Goal: Check status: Check status

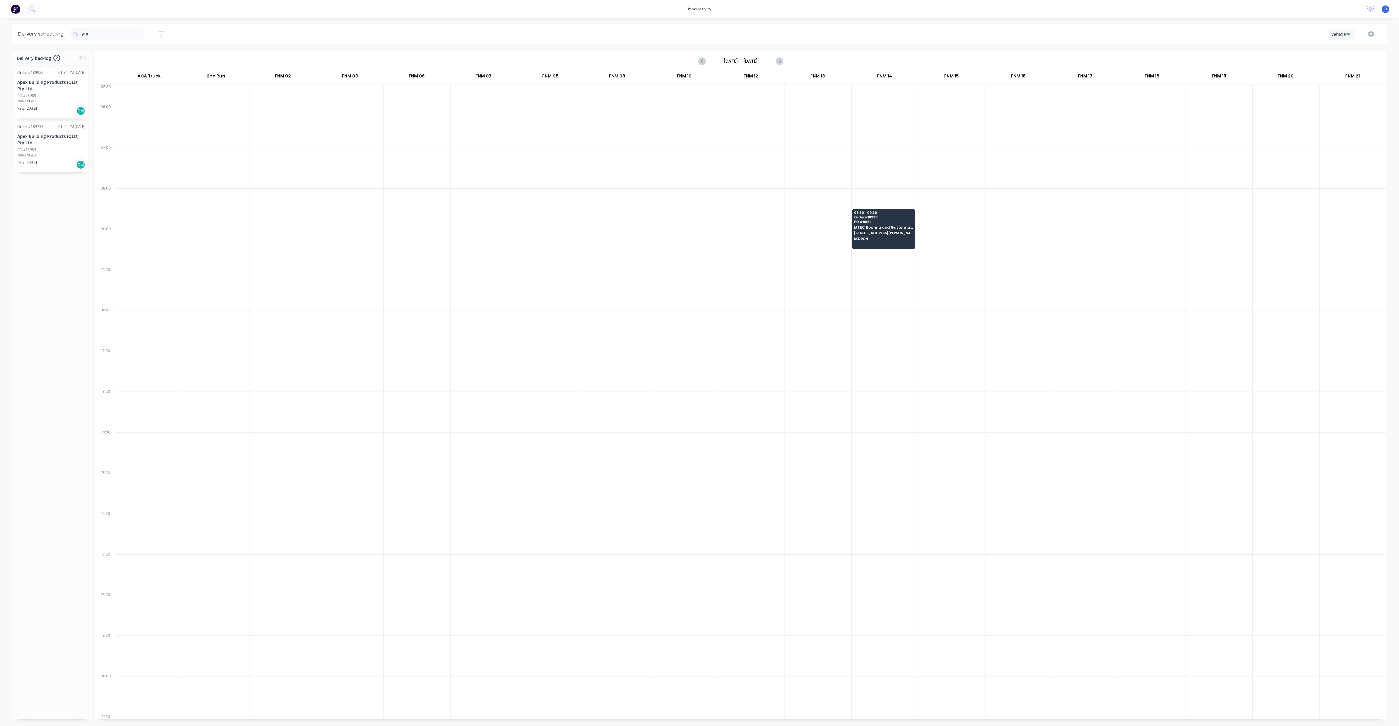
click at [101, 29] on input "910" at bounding box center [114, 34] width 64 height 12
type input "9"
click at [104, 34] on input "2150" at bounding box center [114, 34] width 64 height 12
type input "2"
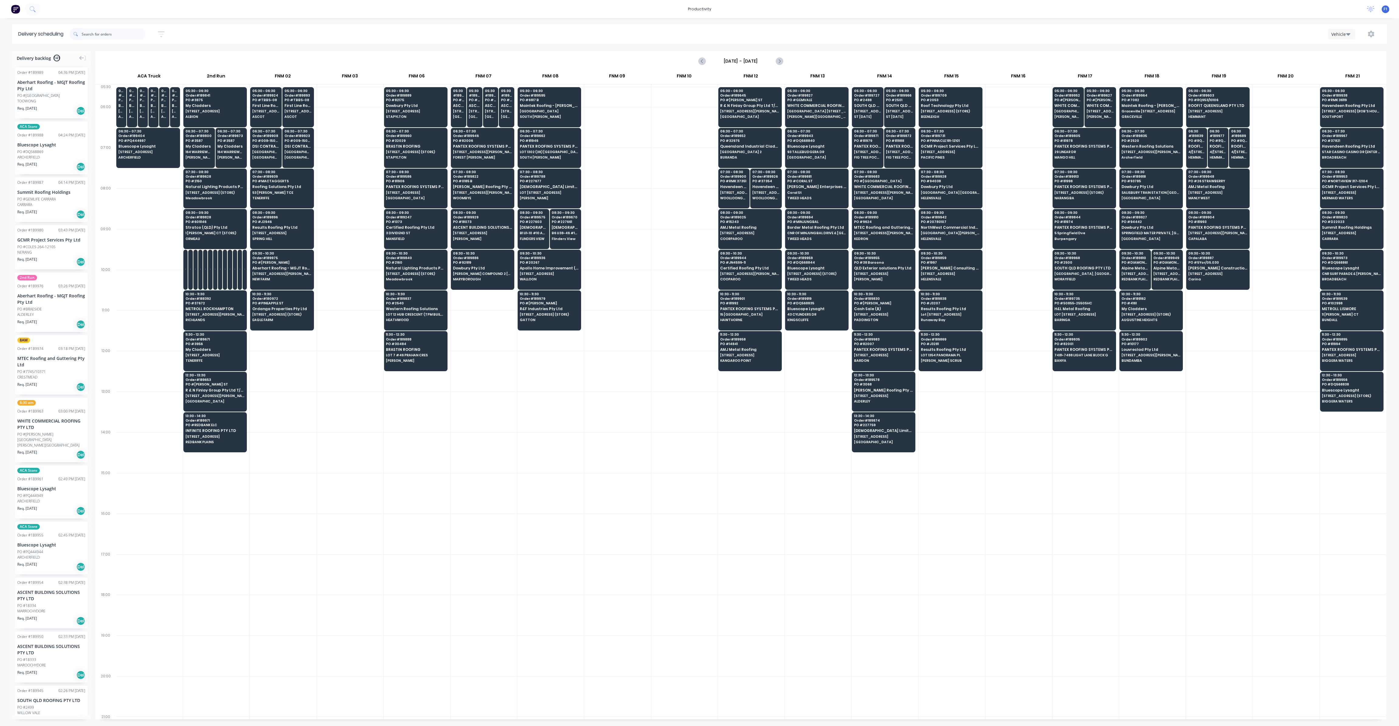
click at [453, 391] on div at bounding box center [484, 411] width 66 height 41
click at [124, 34] on input "text" at bounding box center [114, 34] width 64 height 12
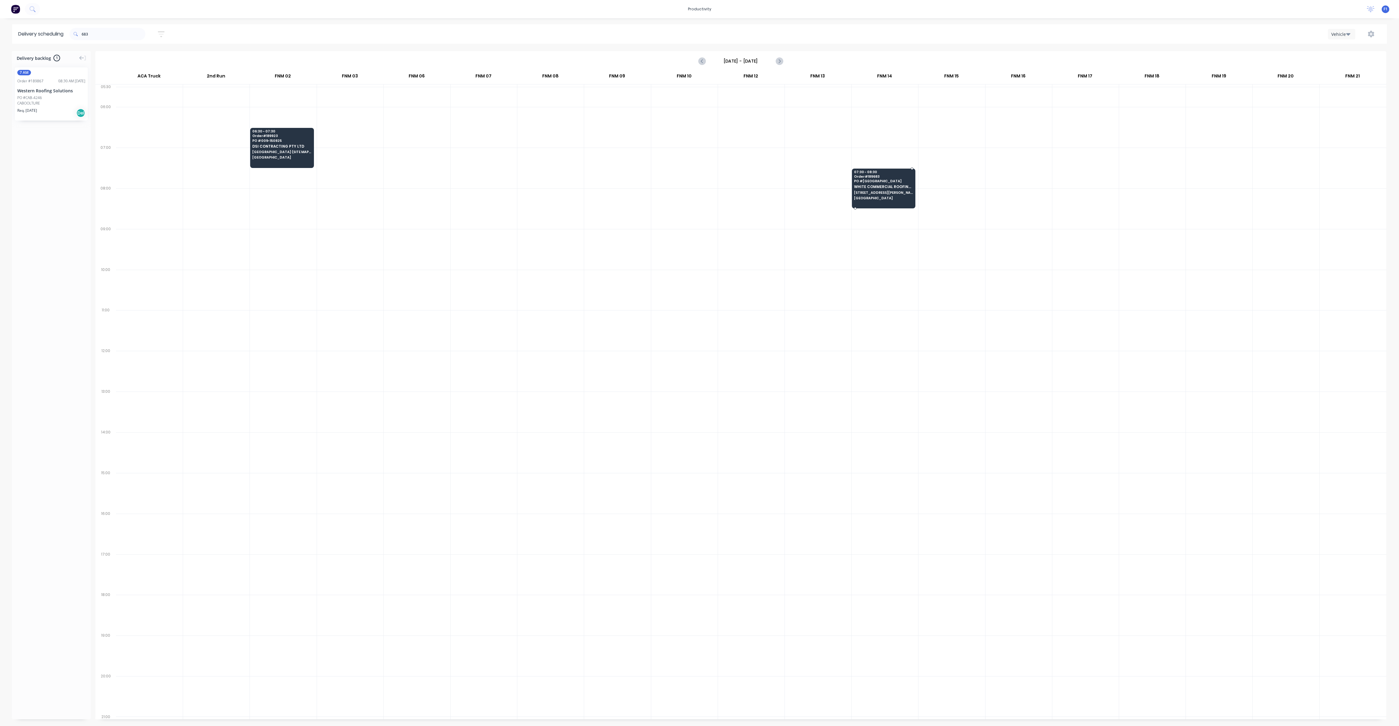
click at [881, 181] on span "PO # [GEOGRAPHIC_DATA]" at bounding box center [883, 181] width 59 height 4
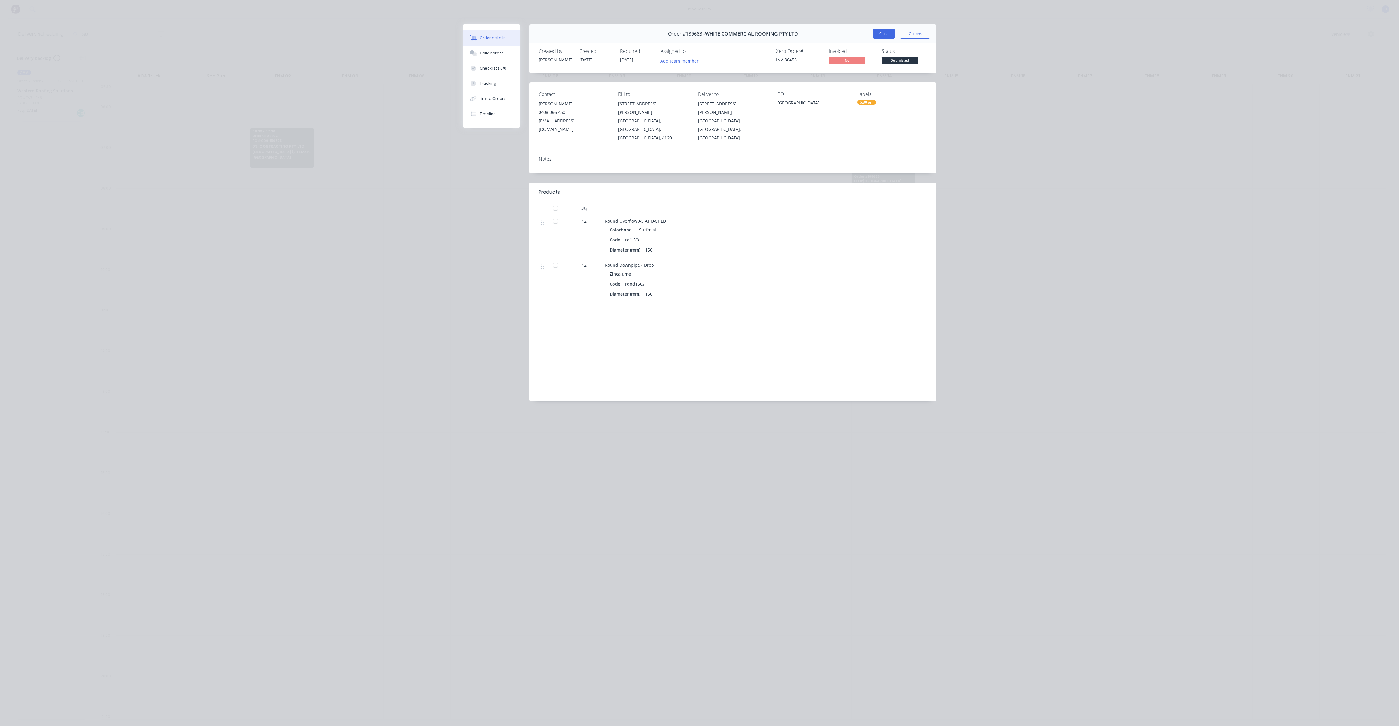
click at [882, 33] on button "Close" at bounding box center [884, 34] width 22 height 10
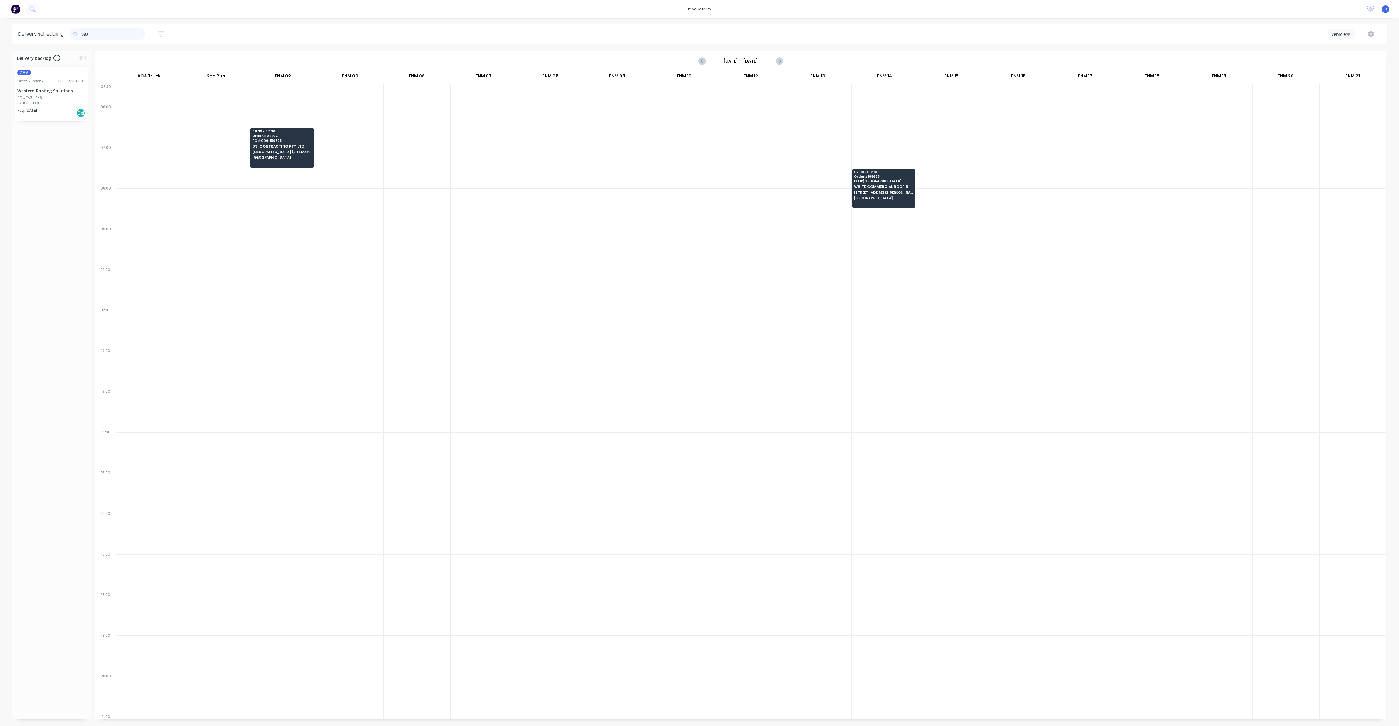
click at [134, 36] on input "683" at bounding box center [114, 34] width 64 height 12
type input "6"
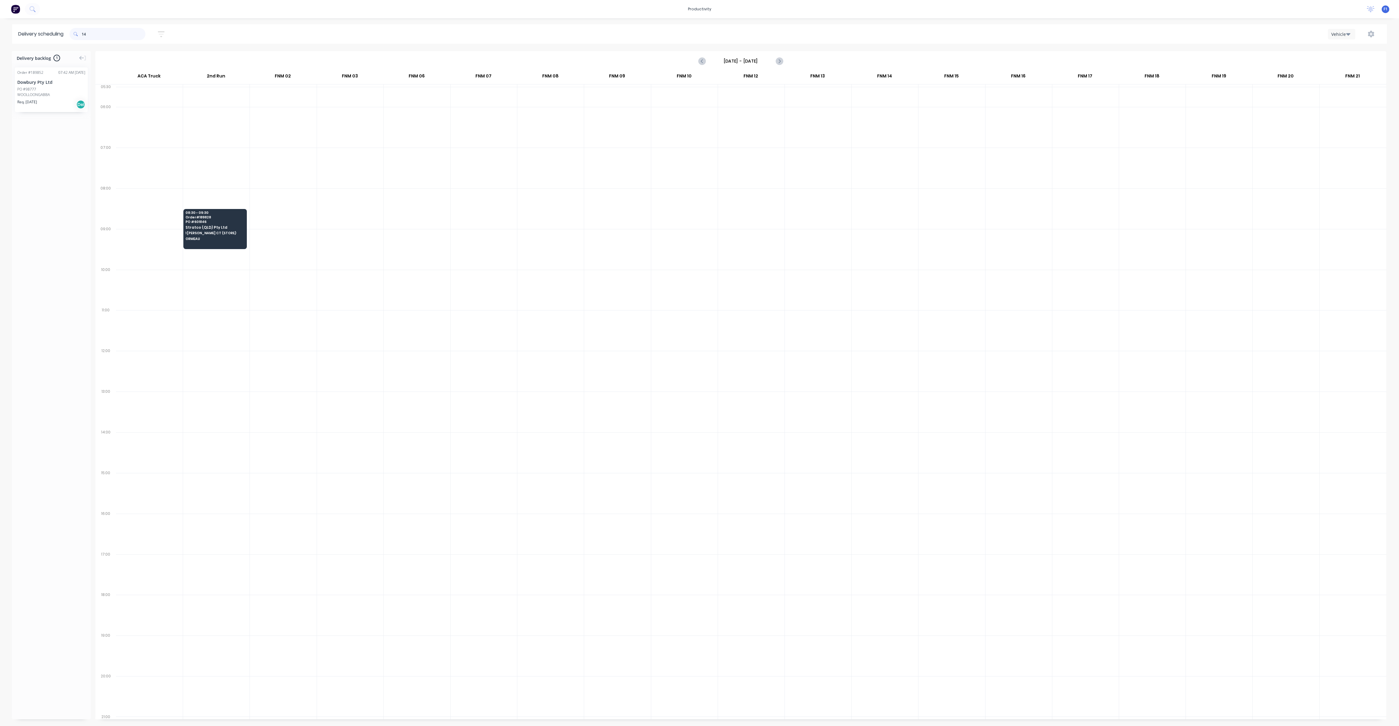
type input "1"
